Goal: Task Accomplishment & Management: Use online tool/utility

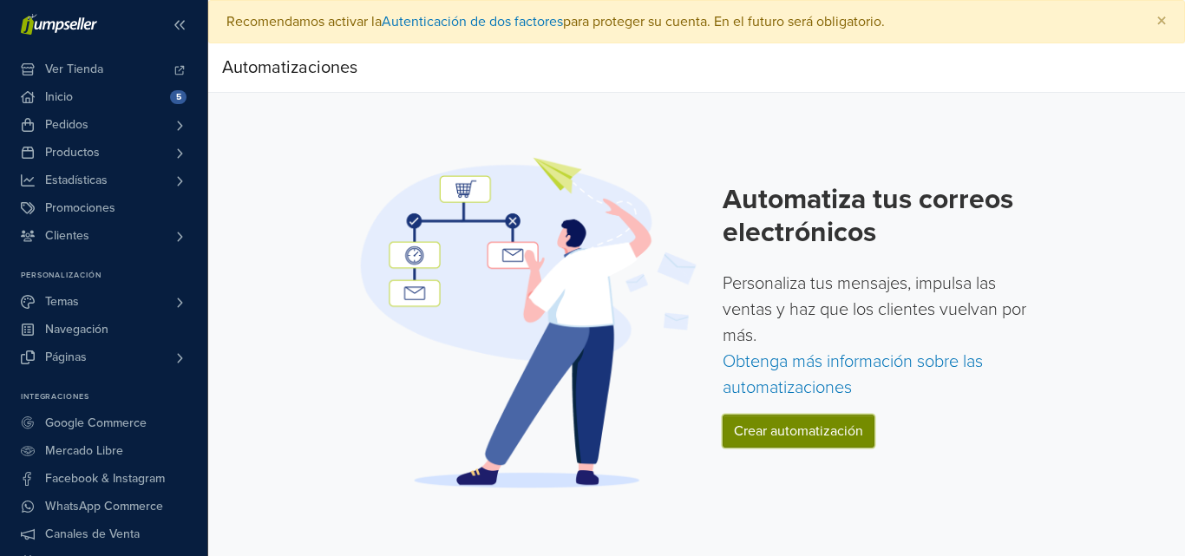
click at [798, 439] on link "Crear automatización" at bounding box center [798, 431] width 152 height 33
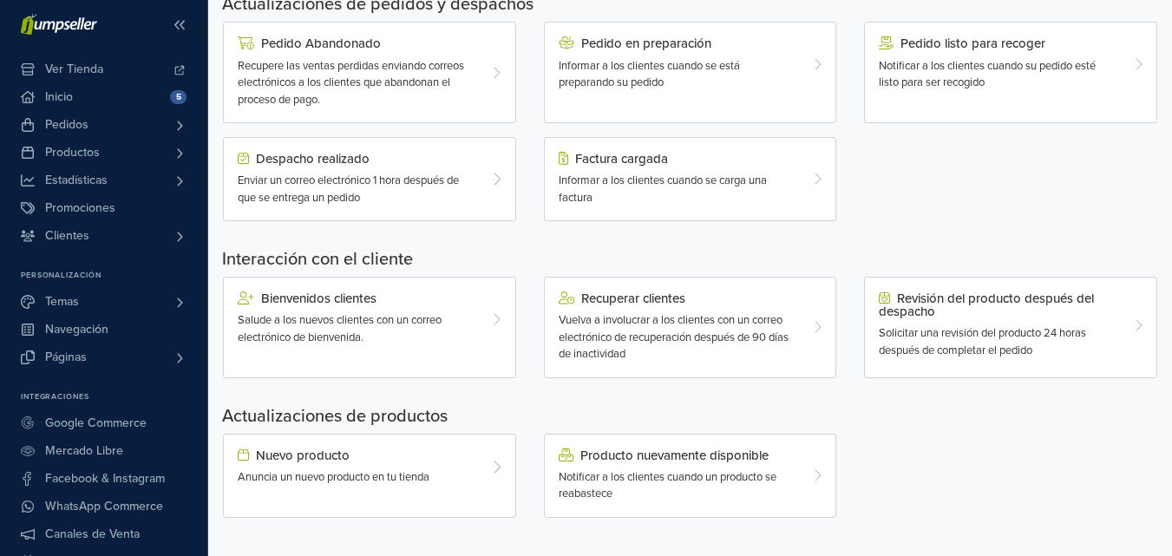
scroll to position [596, 0]
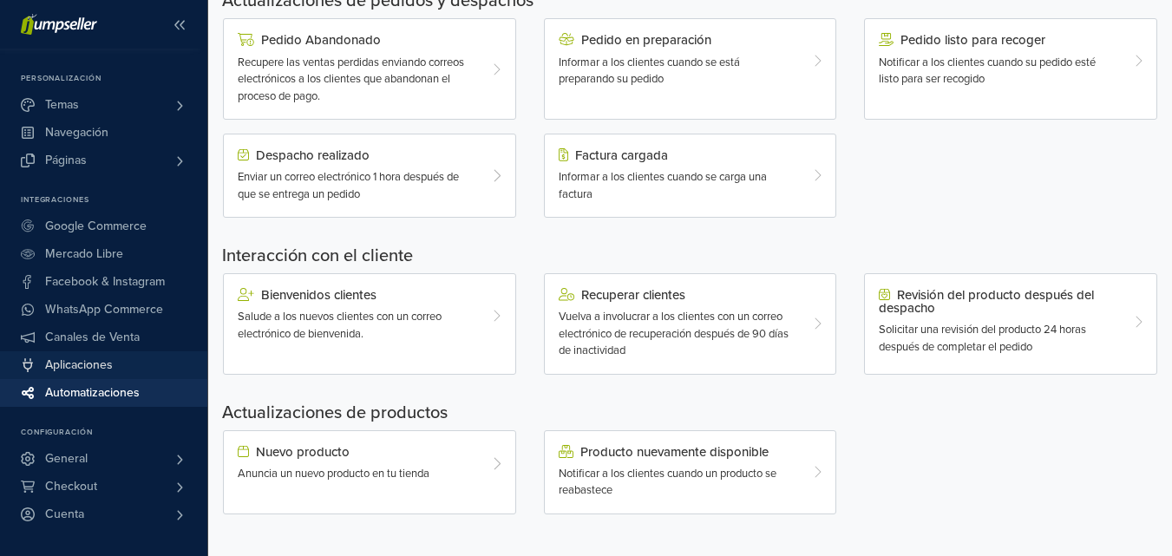
click at [108, 369] on span "Aplicaciones" at bounding box center [79, 365] width 68 height 28
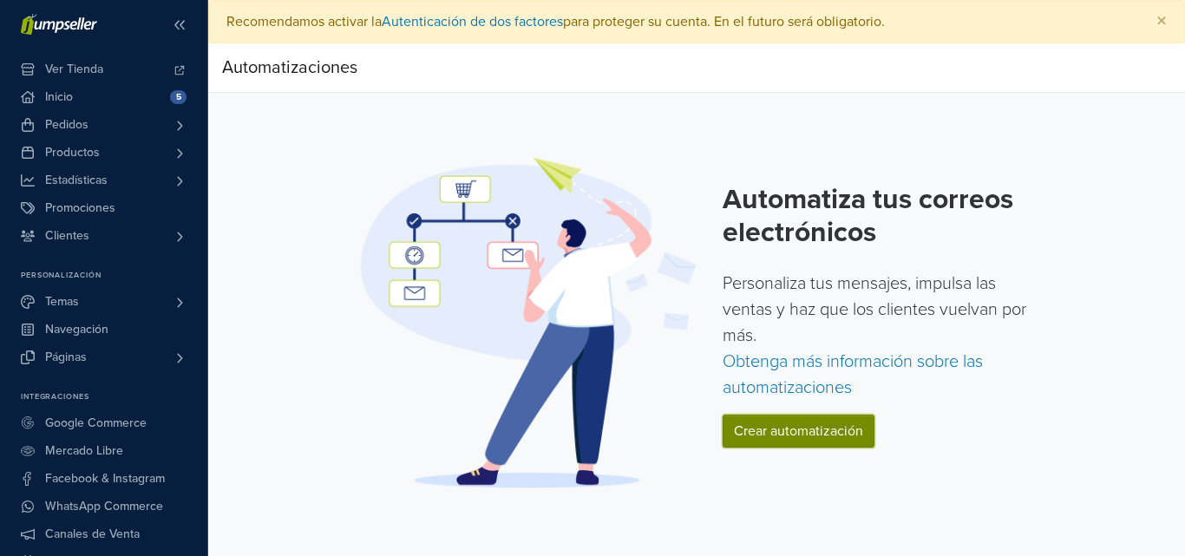
click at [799, 427] on link "Crear automatización" at bounding box center [798, 431] width 152 height 33
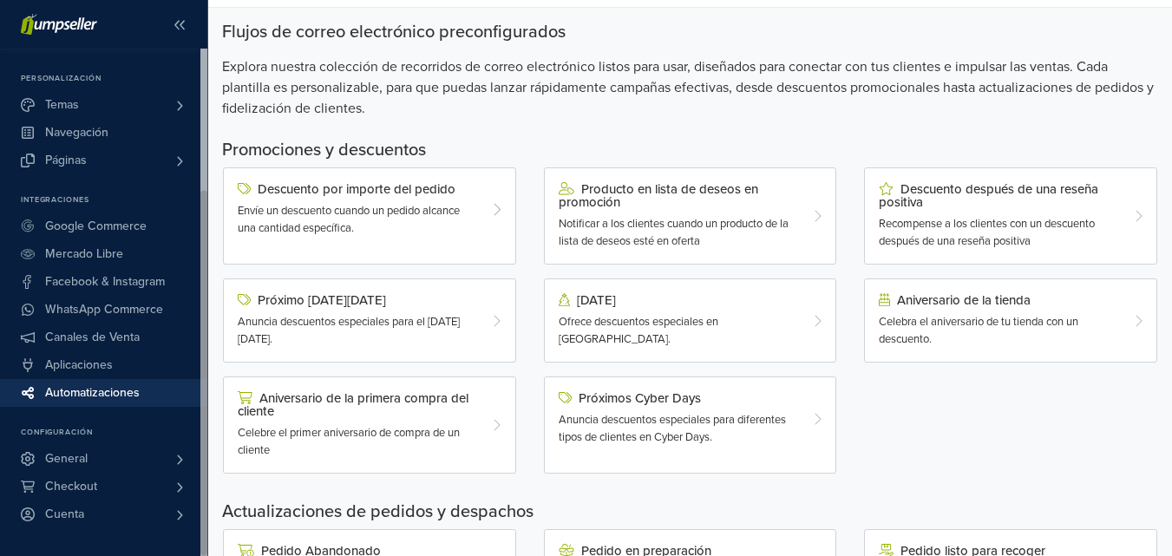
scroll to position [173, 0]
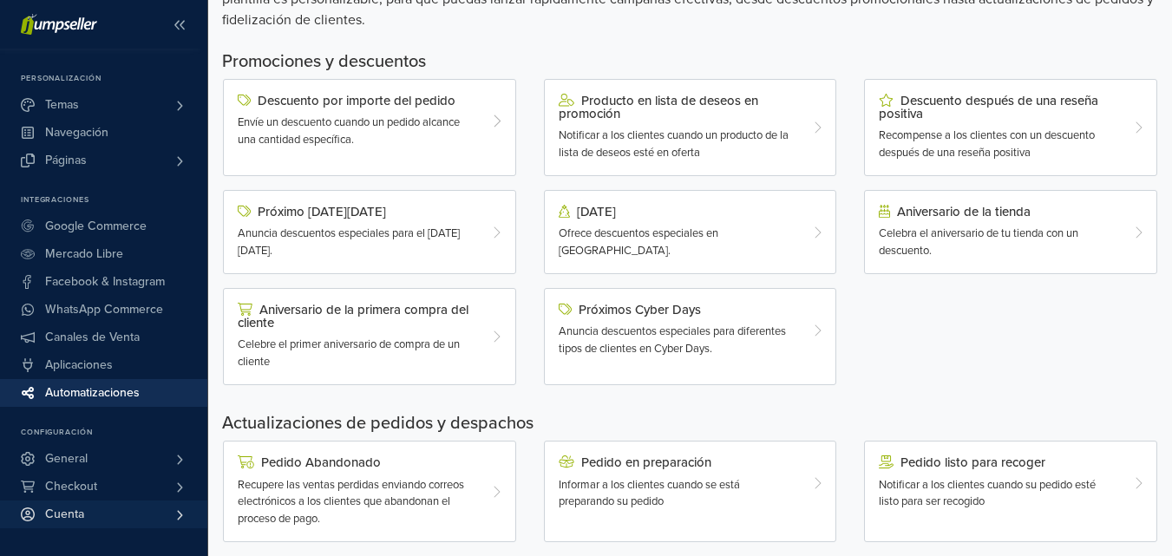
click at [161, 510] on link "Cuenta" at bounding box center [103, 514] width 207 height 28
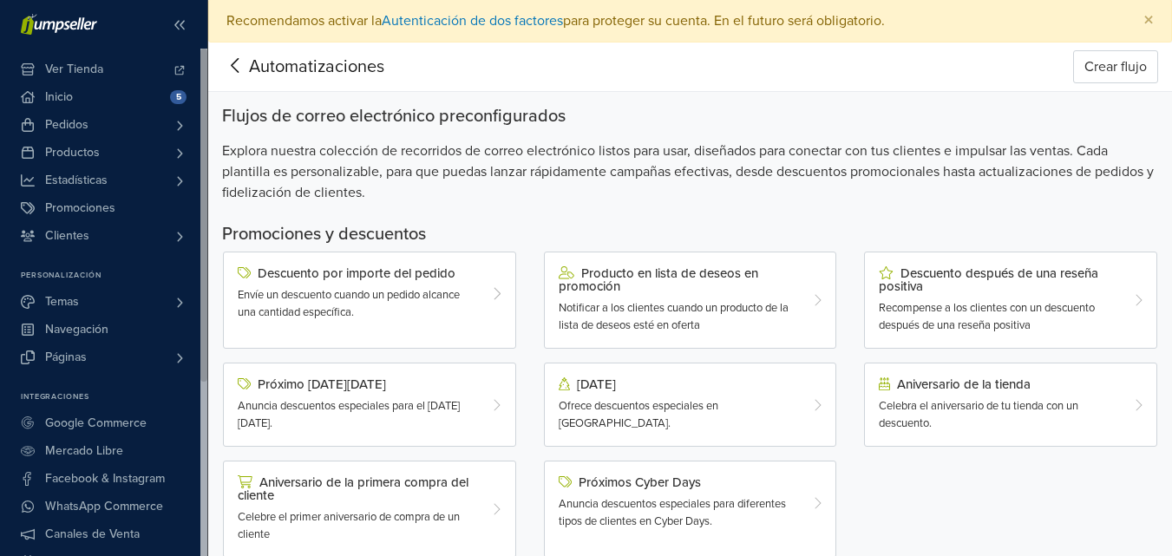
scroll to position [0, 0]
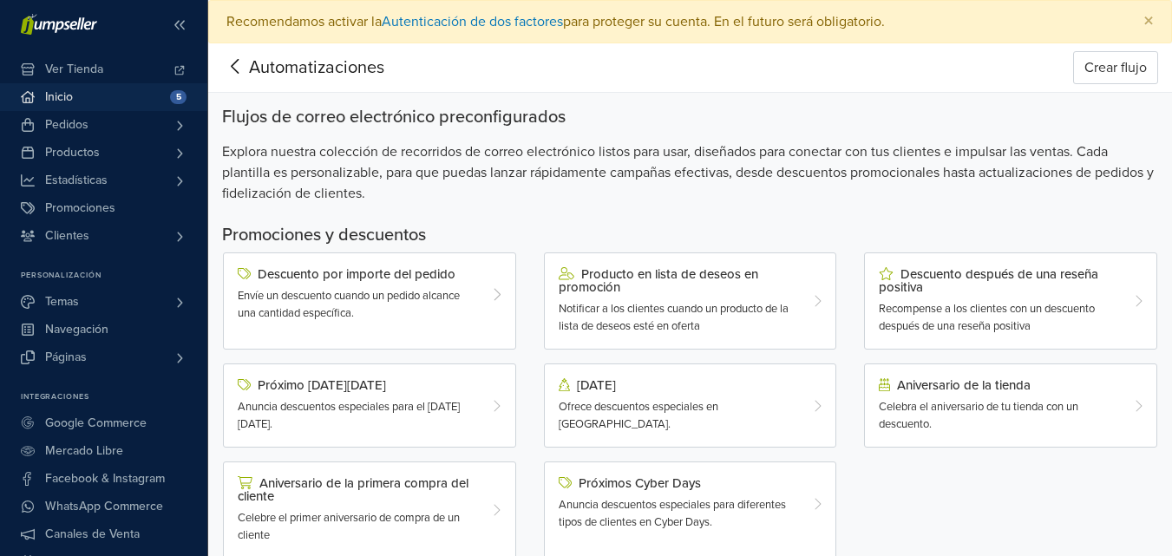
click at [112, 98] on link "Inicio 5" at bounding box center [103, 97] width 207 height 28
